Goal: Transaction & Acquisition: Obtain resource

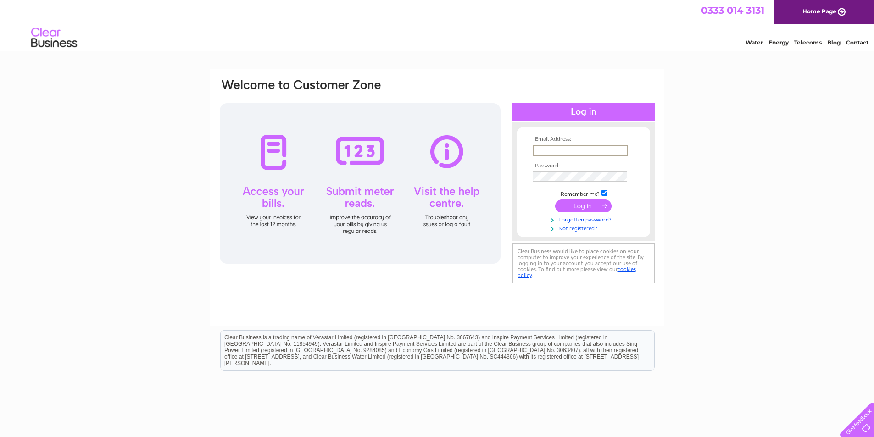
click at [546, 148] on input "text" at bounding box center [580, 150] width 95 height 11
type input "[PERSON_NAME][EMAIL_ADDRESS][DOMAIN_NAME]"
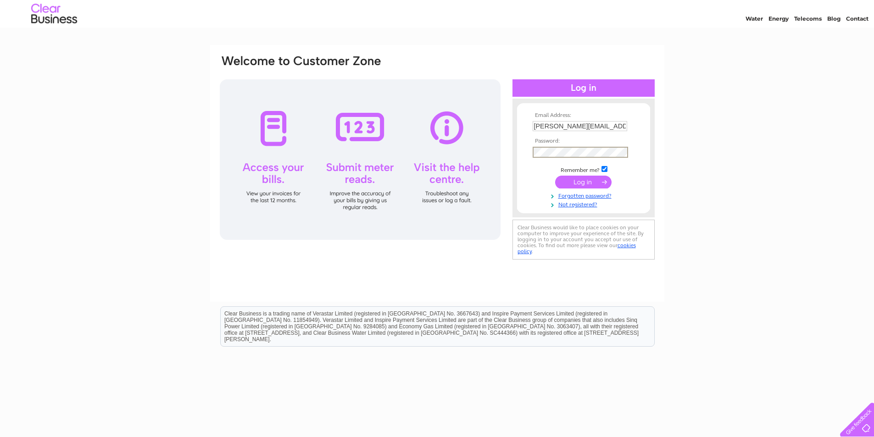
scroll to position [46, 0]
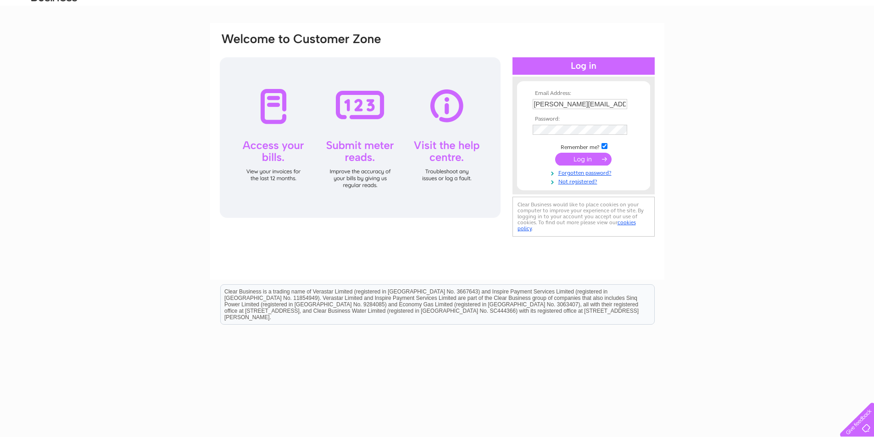
click at [581, 158] on input "submit" at bounding box center [583, 159] width 56 height 13
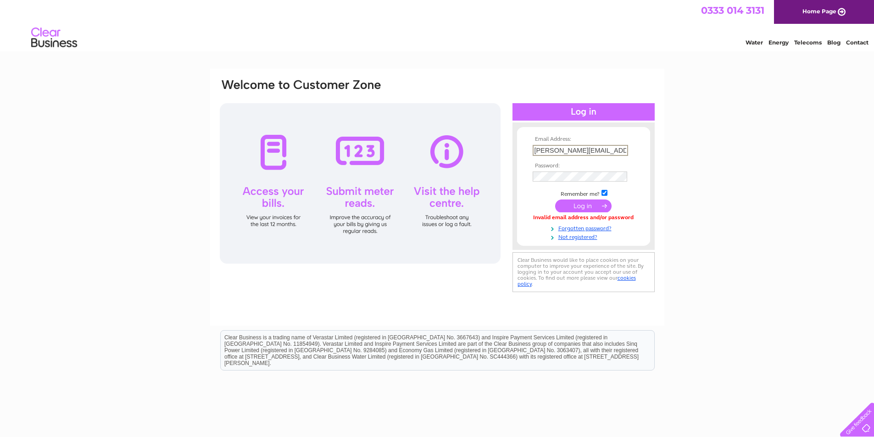
click at [614, 150] on input "[PERSON_NAME][EMAIL_ADDRESS][DOMAIN_NAME]" at bounding box center [580, 150] width 95 height 11
type input "[PERSON_NAME][EMAIL_ADDRESS][DOMAIN_NAME]"
click at [587, 204] on input "submit" at bounding box center [583, 206] width 56 height 13
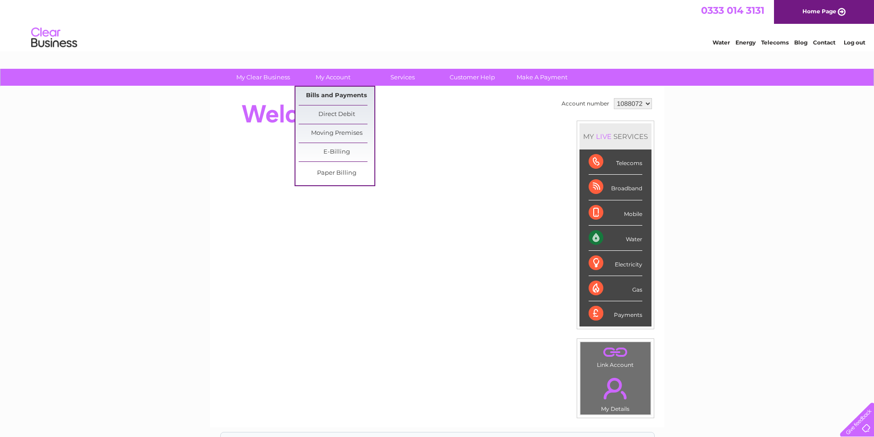
click at [328, 92] on link "Bills and Payments" at bounding box center [337, 96] width 76 height 18
click at [329, 93] on link "Bills and Payments" at bounding box center [337, 96] width 76 height 18
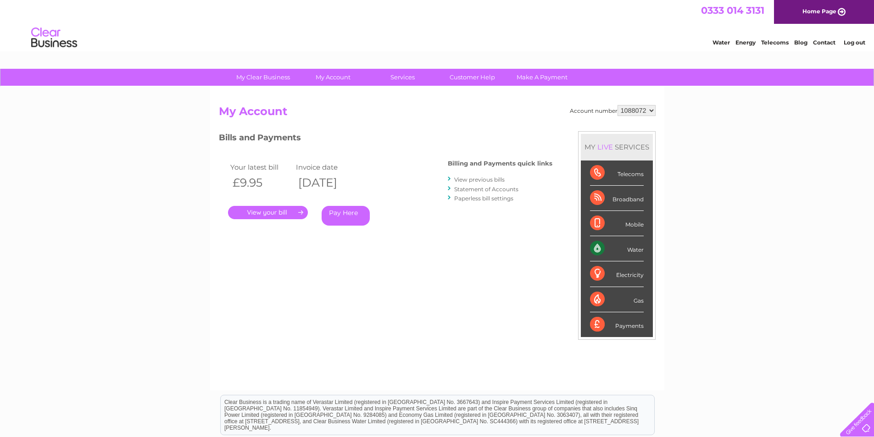
click at [265, 211] on link "." at bounding box center [268, 212] width 80 height 13
click at [281, 211] on link "." at bounding box center [268, 212] width 80 height 13
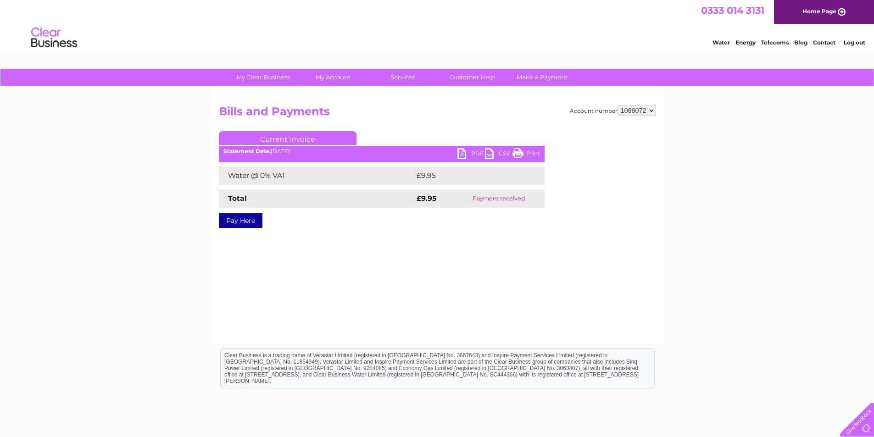
click at [467, 153] on link "PDF" at bounding box center [471, 154] width 28 height 13
click at [857, 42] on link "Log out" at bounding box center [855, 42] width 22 height 7
